Goal: Information Seeking & Learning: Understand process/instructions

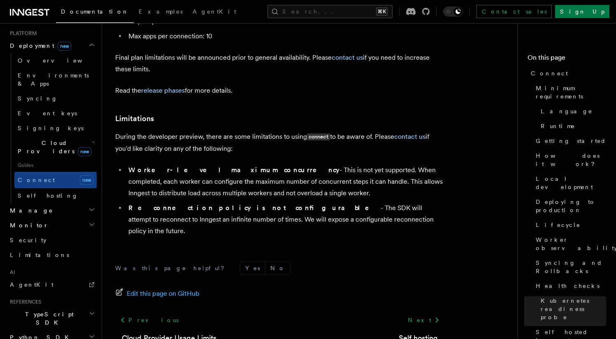
scroll to position [469, 0]
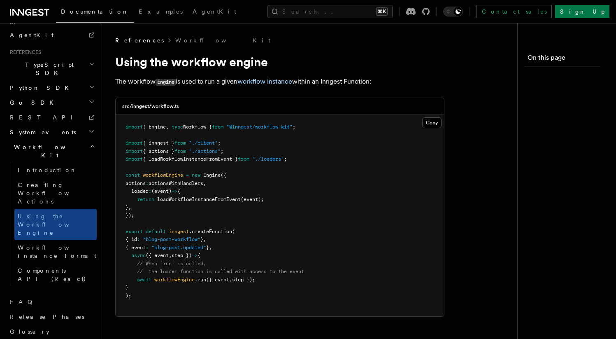
scroll to position [410, 0]
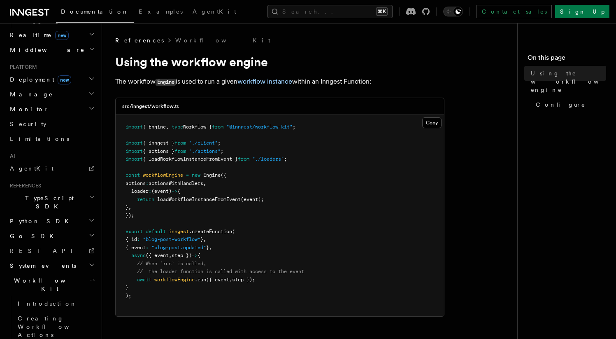
drag, startPoint x: 196, startPoint y: 282, endPoint x: 252, endPoint y: 284, distance: 56.0
click at [252, 284] on pre "import { Engine , type Workflow } from "@inngest/workflow-kit" ; import { innge…" at bounding box center [280, 215] width 328 height 201
drag, startPoint x: 252, startPoint y: 284, endPoint x: 214, endPoint y: 273, distance: 39.7
click at [252, 284] on pre "import { Engine , type Workflow } from "@inngest/workflow-kit" ; import { innge…" at bounding box center [280, 215] width 328 height 201
drag, startPoint x: 154, startPoint y: 238, endPoint x: 188, endPoint y: 243, distance: 33.6
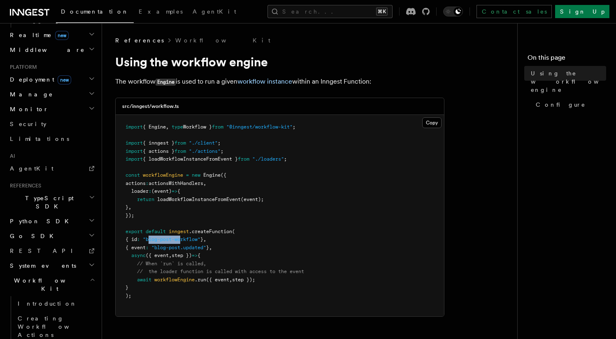
click at [187, 243] on pre "import { Engine , type Workflow } from "@inngest/workflow-kit" ; import { innge…" at bounding box center [280, 215] width 328 height 201
click at [188, 244] on pre "import { Engine , type Workflow } from "@inngest/workflow-kit" ; import { innge…" at bounding box center [280, 215] width 328 height 201
drag, startPoint x: 173, startPoint y: 248, endPoint x: 194, endPoint y: 250, distance: 20.6
click at [194, 250] on span ""blog-post.updated"" at bounding box center [178, 247] width 55 height 6
click at [209, 273] on span "// the loader function is called with access to the event" at bounding box center [220, 271] width 167 height 6
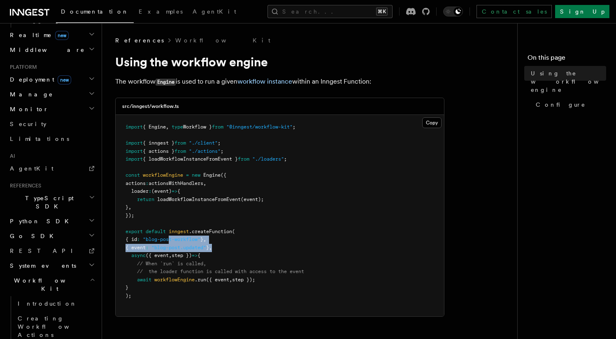
drag, startPoint x: 262, startPoint y: 248, endPoint x: 171, endPoint y: 245, distance: 91.4
click at [172, 241] on pre "import { Engine , type Workflow } from "@inngest/workflow-kit" ; import { innge…" at bounding box center [280, 215] width 328 height 201
drag, startPoint x: 171, startPoint y: 245, endPoint x: 176, endPoint y: 246, distance: 5.6
click at [172, 246] on code "import { Engine , type Workflow } from "@inngest/workflow-kit" ; import { innge…" at bounding box center [214, 211] width 179 height 174
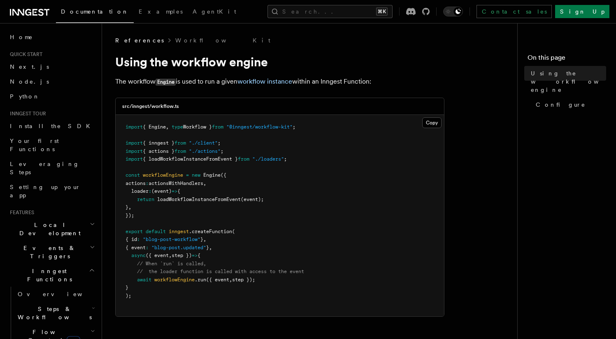
scroll to position [72, 0]
